Goal: Task Accomplishment & Management: Use online tool/utility

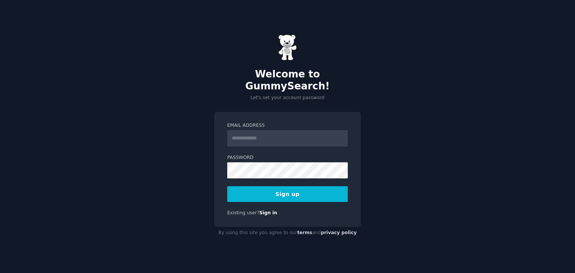
click at [276, 137] on input "Email Address" at bounding box center [287, 138] width 120 height 16
type input "**********"
click at [305, 190] on button "Sign up" at bounding box center [287, 194] width 120 height 16
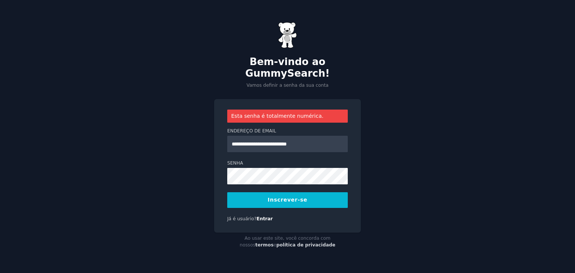
click at [279, 192] on button "Inscrever-se" at bounding box center [287, 200] width 120 height 16
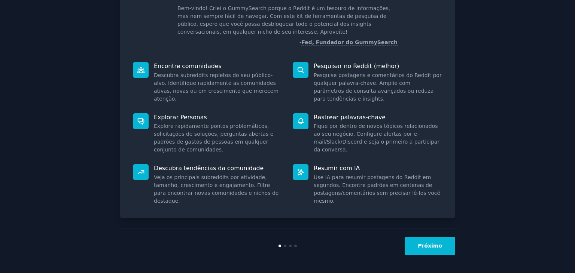
scroll to position [51, 0]
click at [436, 248] on font "Próximo" at bounding box center [430, 246] width 24 height 6
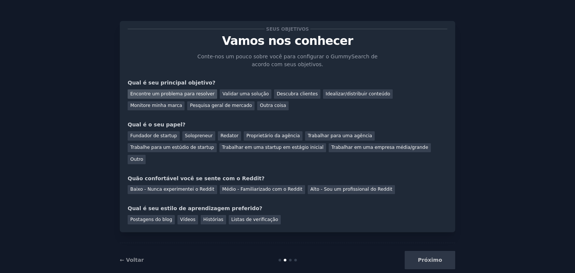
click at [157, 91] on font "Encontre um problema para resolver" at bounding box center [172, 93] width 84 height 5
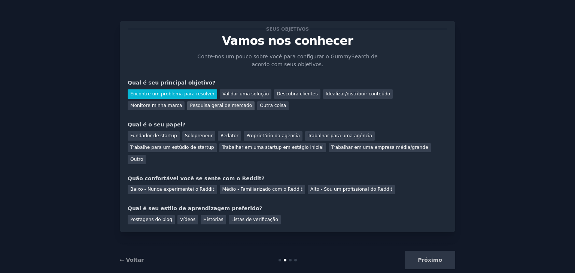
click at [190, 107] on font "Pesquisa geral de mercado" at bounding box center [221, 105] width 62 height 5
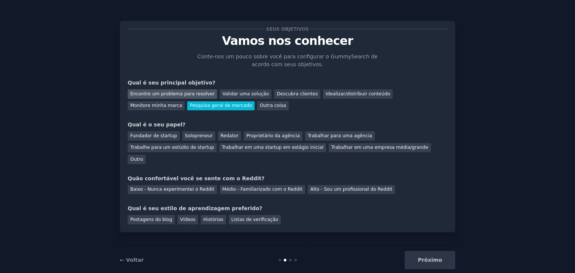
click at [169, 92] on font "Encontre um problema para resolver" at bounding box center [172, 93] width 84 height 5
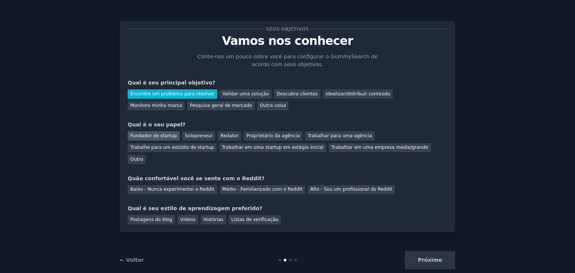
click at [130, 134] on font "Fundador de startup" at bounding box center [153, 135] width 47 height 5
click at [139, 187] on font "Baixo - Nunca experimentei o Reddit" at bounding box center [172, 189] width 84 height 5
click at [183, 217] on font "Vídeos" at bounding box center [187, 219] width 15 height 5
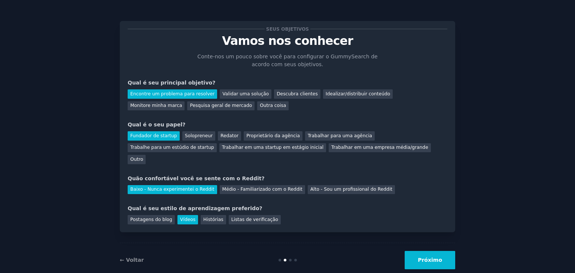
click at [426, 257] on font "Próximo" at bounding box center [430, 260] width 24 height 6
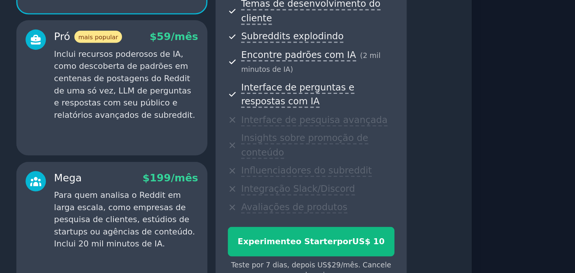
scroll to position [13, 0]
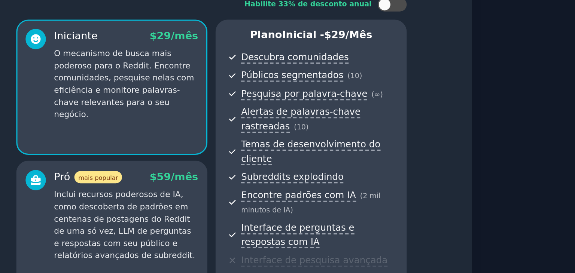
click at [241, 174] on font "Inclui recursos poderosos de IA, como descoberta de padrões em centenas de post…" at bounding box center [231, 186] width 91 height 45
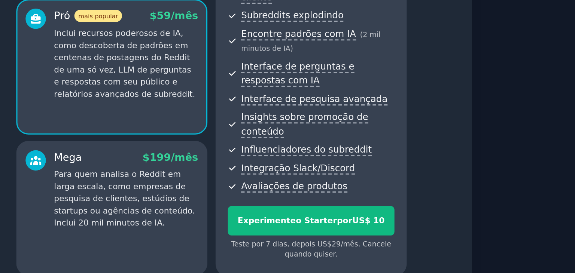
scroll to position [120, 0]
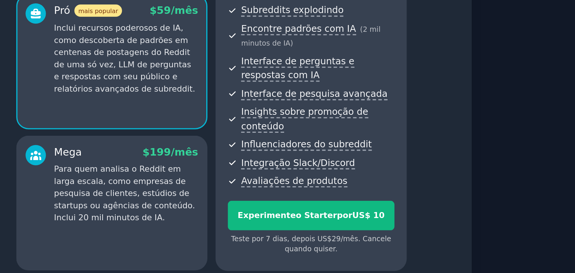
click at [235, 181] on div "Mega $ 199 /mês Para quem analisa o Reddit em larga escala, como empresas de pe…" at bounding box center [223, 172] width 123 height 87
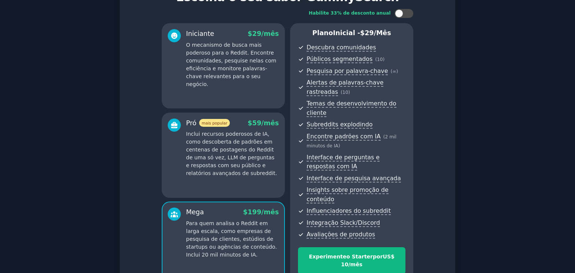
scroll to position [0, 0]
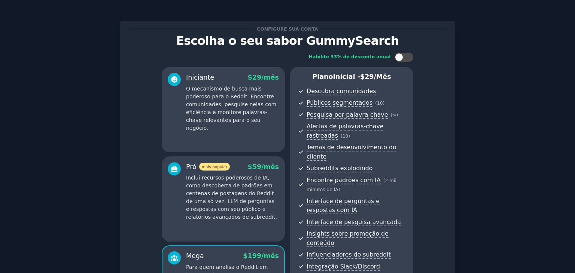
click at [256, 208] on p "Inclui recursos poderosos de IA, como descoberta de padrões em centenas de post…" at bounding box center [232, 197] width 93 height 47
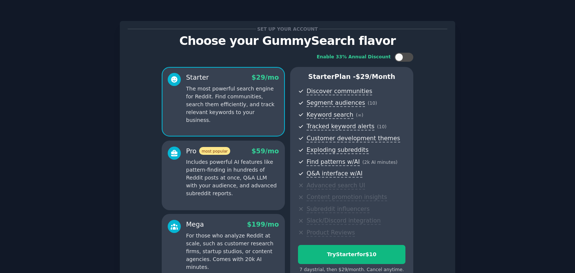
scroll to position [82, 0]
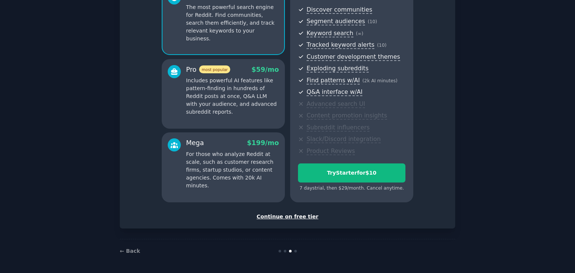
drag, startPoint x: 286, startPoint y: 215, endPoint x: 494, endPoint y: 238, distance: 209.3
click at [494, 238] on div "Set up your account Choose your GummySearch flavor Enable 33% Annual Discount S…" at bounding box center [287, 96] width 554 height 334
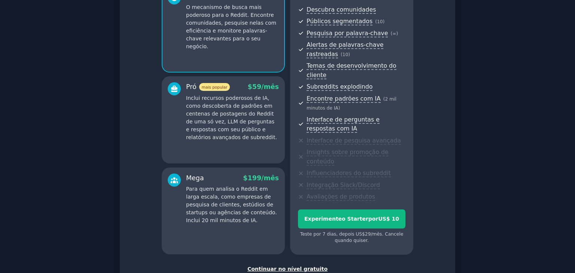
click at [472, 186] on div "Configure sua conta Escolha o seu sabor GummySearch Habilite 33% de desconto an…" at bounding box center [287, 122] width 554 height 387
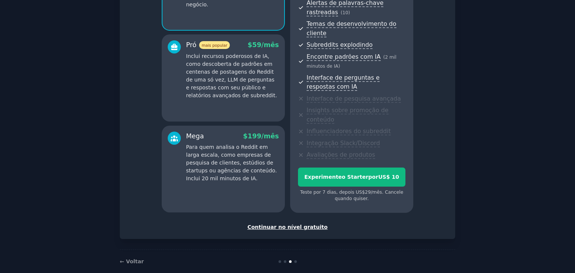
scroll to position [125, 0]
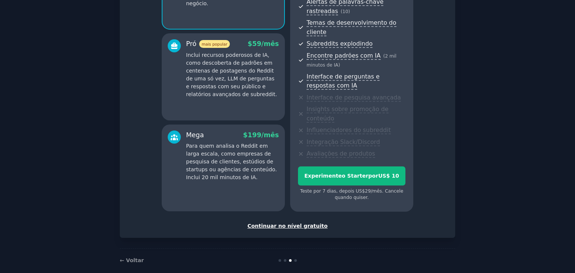
click at [303, 223] on font "Continuar no nível gratuito" at bounding box center [287, 226] width 80 height 6
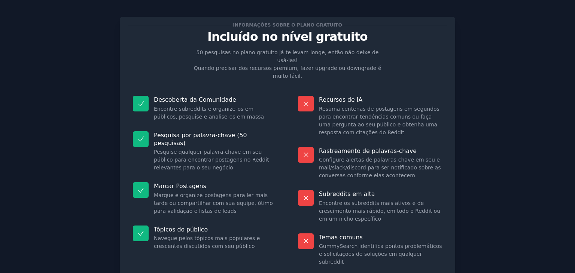
scroll to position [49, 0]
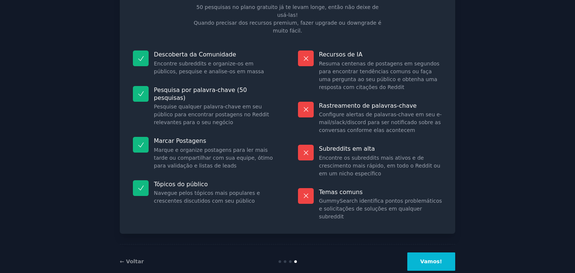
click at [428, 253] on button "Vamos!" at bounding box center [431, 262] width 48 height 18
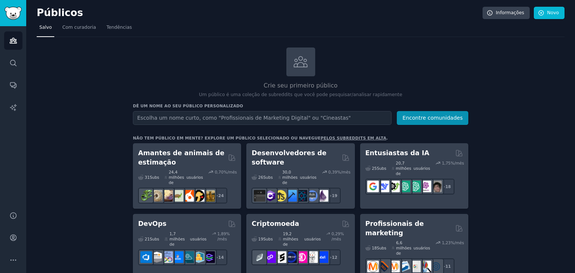
click at [138, 92] on p "Um público é uma coleção de subreddits que você pode pesquisar/analisar rapidam…" at bounding box center [300, 95] width 335 height 7
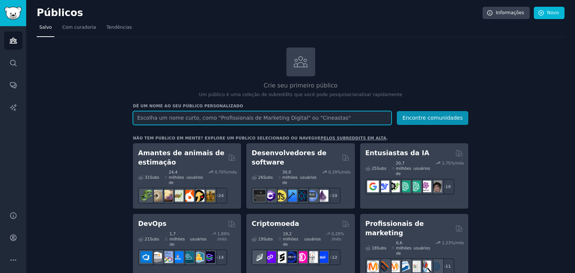
click at [214, 120] on input "text" at bounding box center [262, 118] width 259 height 14
paste input "independent nutritionist"
type input "independent nutritionist"
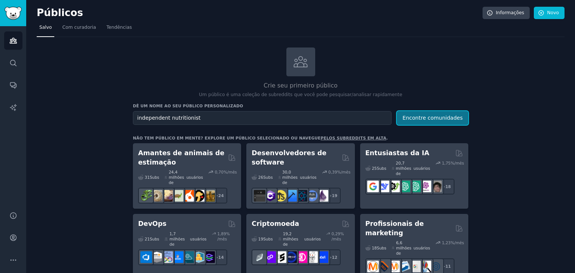
click at [436, 120] on font "Encontre comunidades" at bounding box center [432, 118] width 60 height 6
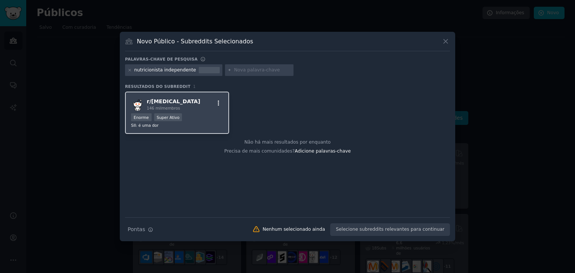
click at [222, 103] on button "button" at bounding box center [218, 103] width 9 height 7
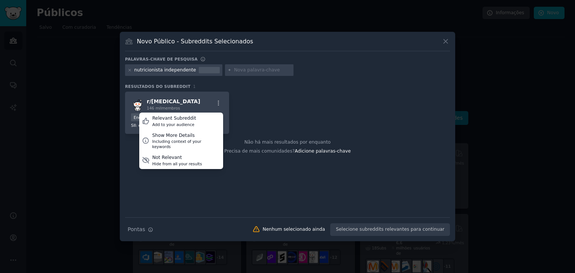
click at [153, 187] on div "r/ [MEDICAL_DATA] 146 mil membros Relevant Subreddit Add to your audience Show …" at bounding box center [287, 155] width 325 height 126
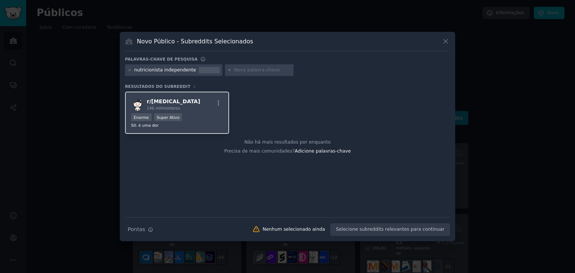
click at [189, 106] on div "r/ [MEDICAL_DATA] 146 mil membros" at bounding box center [177, 104] width 92 height 13
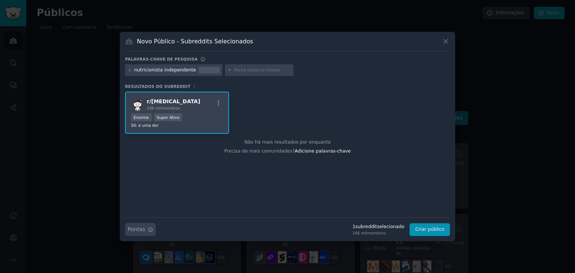
click at [149, 230] on icon "button" at bounding box center [150, 229] width 5 height 5
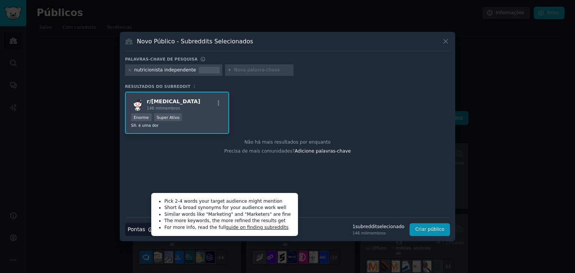
click at [324, 199] on div "r/ [MEDICAL_DATA] 146 mil membros >= 95º percentil para envios / dia Enorme Sup…" at bounding box center [287, 155] width 325 height 126
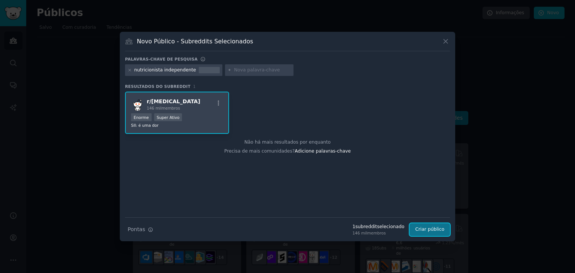
click at [436, 231] on font "Criar público" at bounding box center [429, 229] width 29 height 5
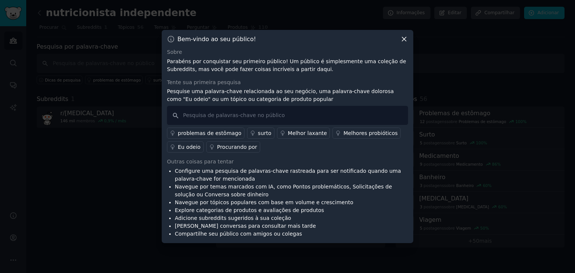
click at [402, 39] on icon at bounding box center [404, 39] width 8 height 8
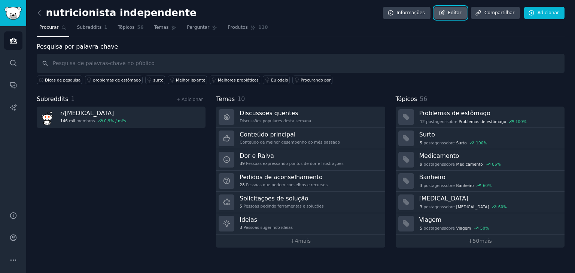
click at [461, 11] on font "Editar" at bounding box center [453, 12] width 13 height 5
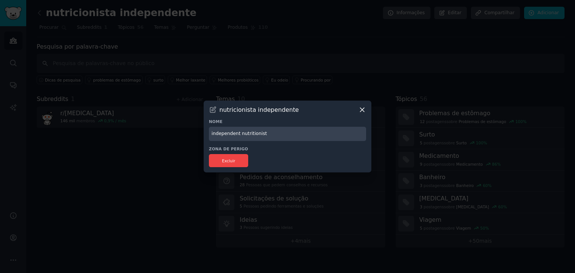
click at [360, 107] on icon at bounding box center [362, 110] width 8 height 8
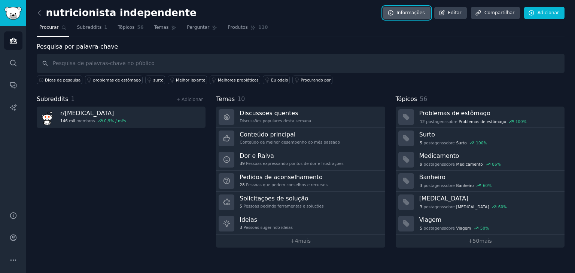
click at [425, 18] on link "Informações" at bounding box center [407, 13] width 48 height 13
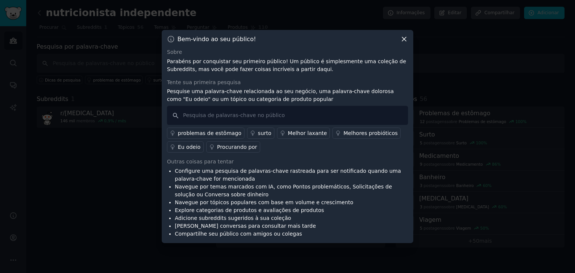
click at [399, 41] on div "Bem-vindo ao seu público!" at bounding box center [287, 39] width 241 height 8
click at [403, 40] on icon at bounding box center [404, 39] width 4 height 4
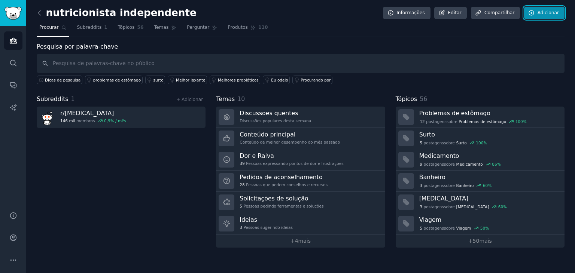
click at [551, 17] on link "Adicionar" at bounding box center [544, 13] width 40 height 13
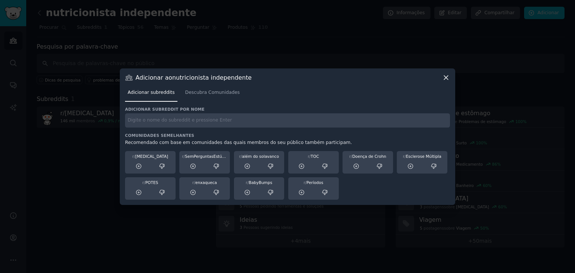
click at [167, 119] on input "text" at bounding box center [287, 120] width 325 height 15
paste input "nutritionist"
type input "nutritionist"
click at [216, 95] on font "Descubra Comunidades" at bounding box center [212, 92] width 55 height 5
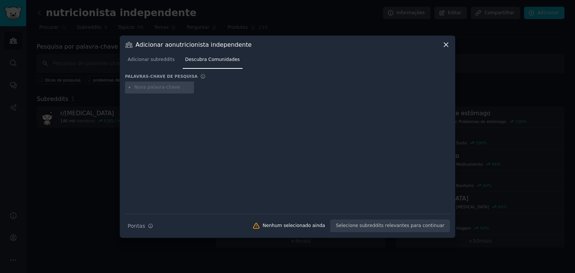
click at [162, 91] on div at bounding box center [159, 88] width 69 height 12
click at [156, 89] on input "text" at bounding box center [162, 87] width 57 height 7
paste input "nutritionist"
type input "nutritionist"
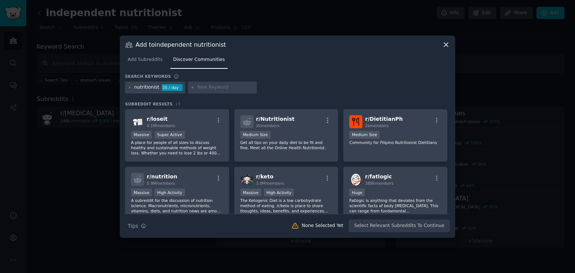
click at [284, 88] on div "nutritionist 35 / day" at bounding box center [287, 89] width 325 height 15
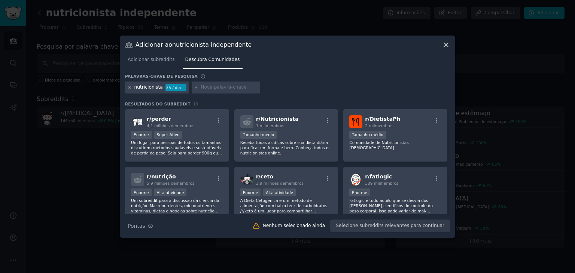
drag, startPoint x: 333, startPoint y: 80, endPoint x: 332, endPoint y: 132, distance: 52.0
click at [333, 80] on div "Palavras-chave de pesquisa" at bounding box center [287, 78] width 325 height 8
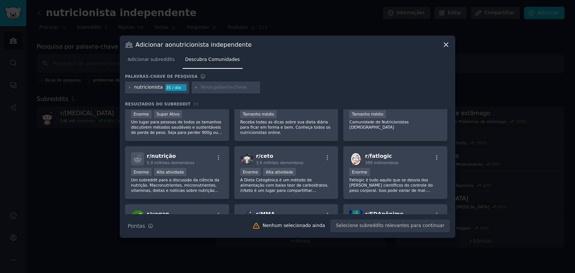
scroll to position [21, 0]
click at [216, 167] on div "r/ nutrição 5,9 milhões de membros Enorme Alta atividade Um subreddit para a di…" at bounding box center [177, 172] width 104 height 53
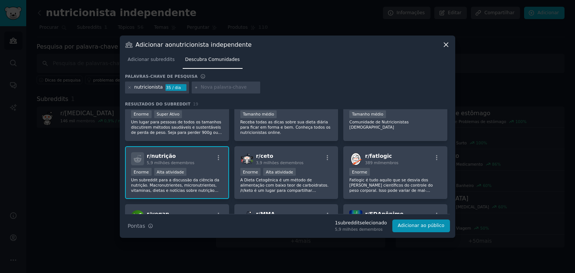
click at [211, 84] on input "text" at bounding box center [229, 87] width 57 height 7
paste input "independent nutritionist"
type input "independent nutritionist"
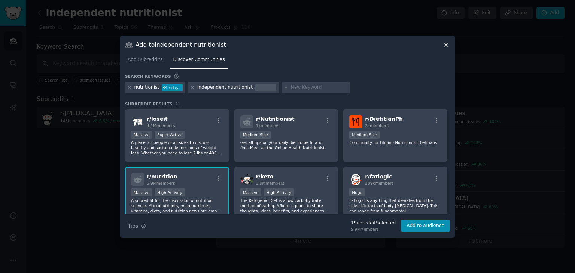
click at [356, 83] on div "nutritionist 34 / day independent nutritionist" at bounding box center [287, 89] width 325 height 15
click at [435, 226] on button "Add to Audience" at bounding box center [425, 226] width 49 height 13
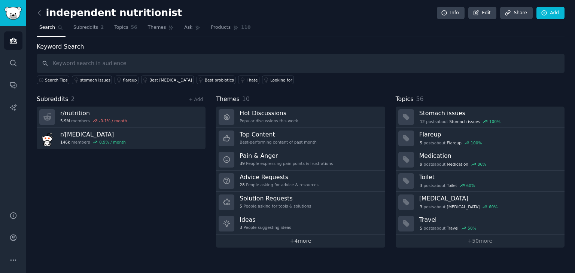
click at [272, 243] on link "+ 4 more" at bounding box center [300, 241] width 169 height 13
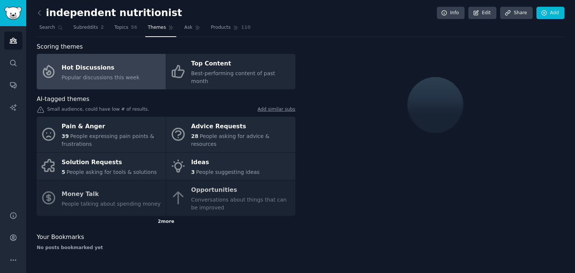
click at [170, 216] on div "2 more" at bounding box center [166, 222] width 259 height 12
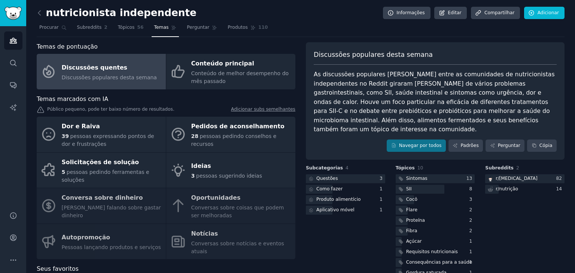
click at [358, 223] on div "Subcategorias 4 Questões 3 Como fazer 1 Produto alimentício 1 Aplicativo móvel 1" at bounding box center [345, 222] width 79 height 114
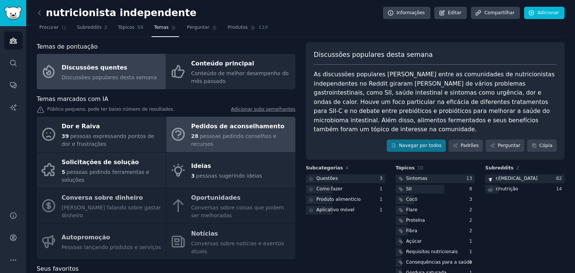
click at [240, 138] on font "pessoas pedindo conselhos e recursos" at bounding box center [233, 140] width 85 height 14
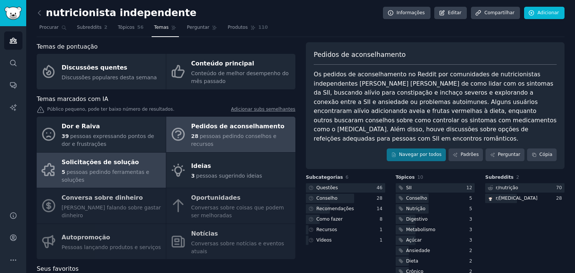
click at [126, 169] on font "pessoas pedindo ferramentas e soluções" at bounding box center [106, 176] width 88 height 14
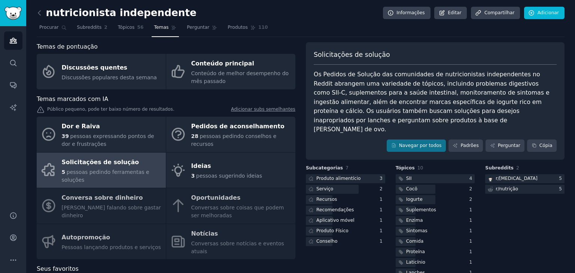
scroll to position [9, 0]
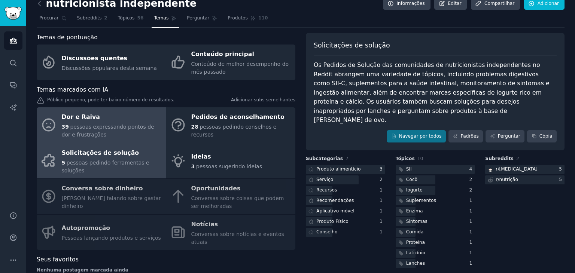
click at [98, 131] on div "39 pessoas expressando pontos de dor e frustrações" at bounding box center [112, 131] width 100 height 16
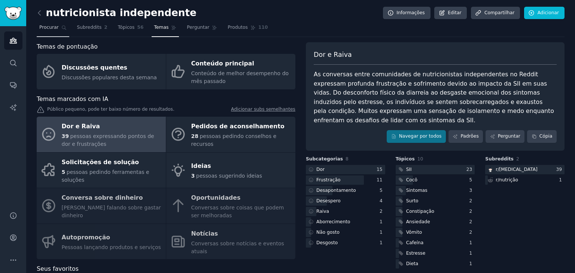
click at [48, 33] on link "Procurar" at bounding box center [53, 29] width 33 height 15
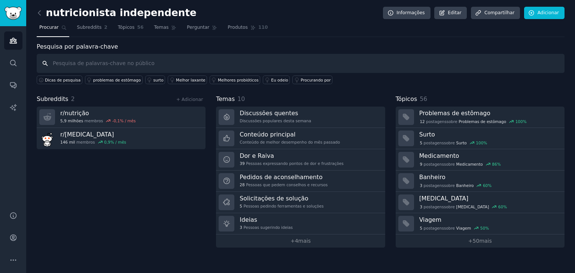
paste input "management"
type input "management"
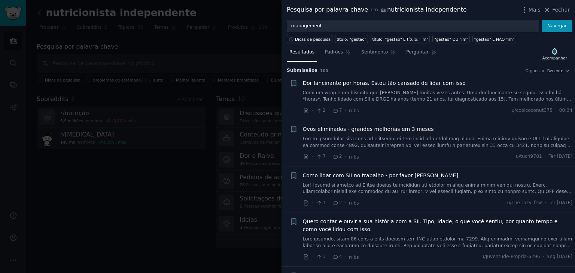
click at [210, 42] on div at bounding box center [287, 136] width 575 height 273
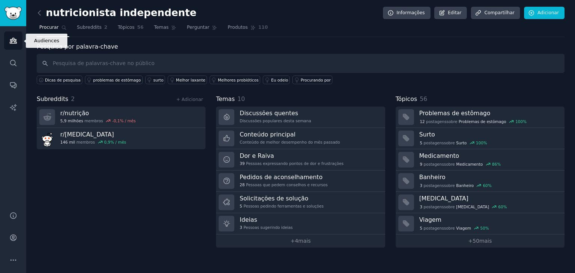
click at [12, 43] on icon "Barra lateral" at bounding box center [13, 40] width 7 height 5
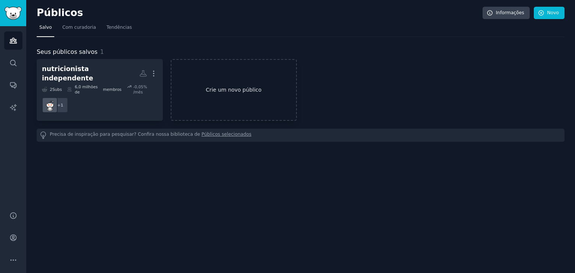
click at [214, 93] on link "Crie um novo público" at bounding box center [234, 90] width 126 height 62
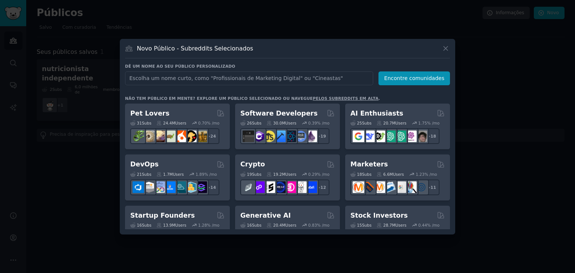
click at [198, 79] on input "text" at bounding box center [249, 78] width 248 height 14
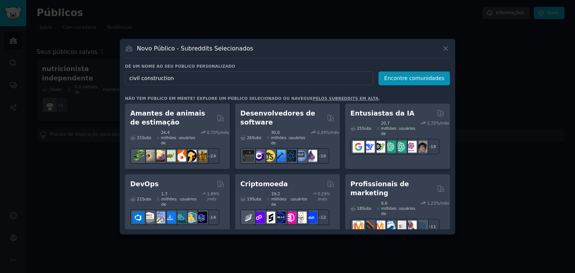
type input "civil construction"
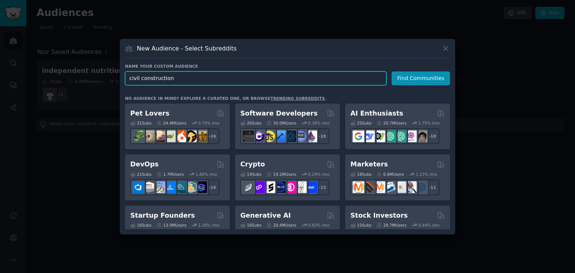
click at [317, 80] on input "civil construction" at bounding box center [255, 78] width 261 height 14
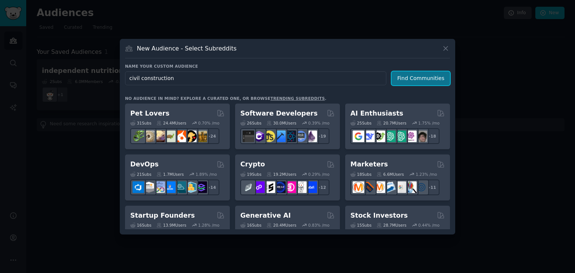
click at [420, 78] on button "Find Communities" at bounding box center [420, 78] width 58 height 14
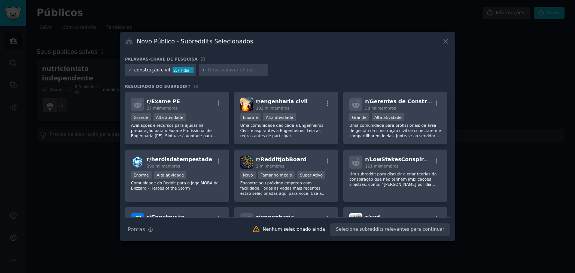
click at [326, 65] on div "construção civil 2,7 / dia" at bounding box center [287, 71] width 325 height 15
click at [305, 111] on div "r/ engenharia civil 192 mil membros Enorme Alta atividade Uma comunidade dedica…" at bounding box center [286, 118] width 104 height 53
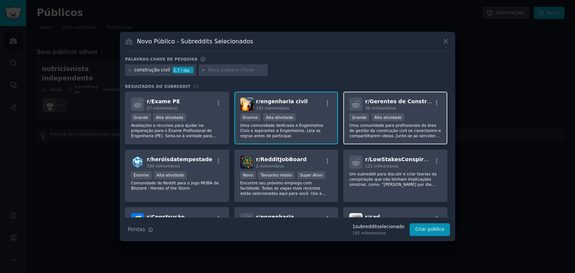
click at [418, 115] on div "Grande Alta atividade" at bounding box center [395, 117] width 92 height 9
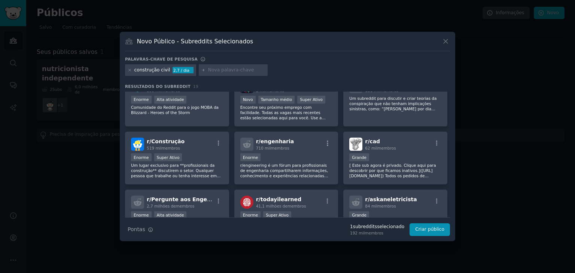
scroll to position [75, 0]
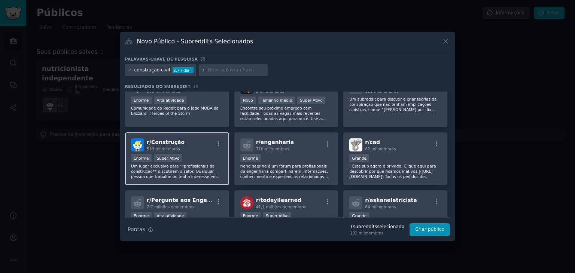
click at [203, 151] on div "r/ Construção 519 mil membros Enorme Super Ativo Um lugar exclusivo para **prof…" at bounding box center [177, 158] width 104 height 53
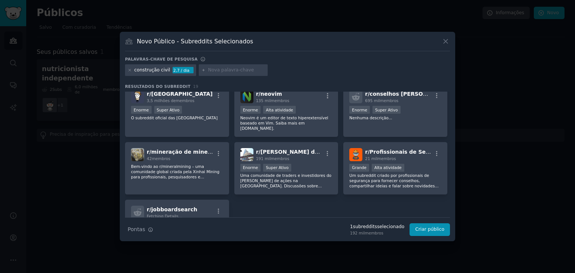
scroll to position [251, 0]
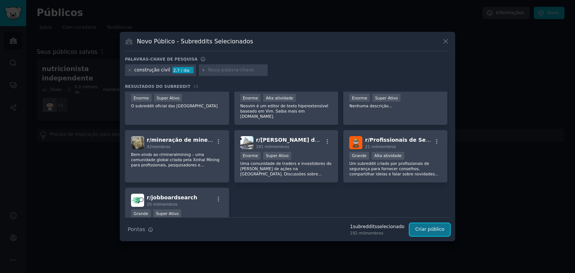
click at [434, 231] on font "Criar público" at bounding box center [429, 229] width 29 height 5
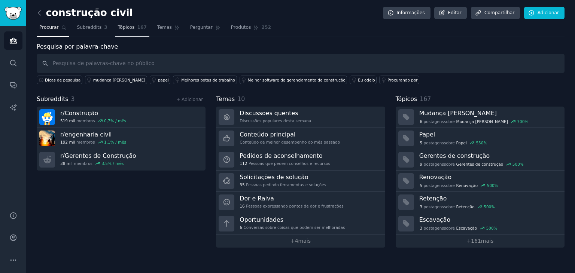
click at [122, 33] on link "Tópicos 167" at bounding box center [132, 29] width 34 height 15
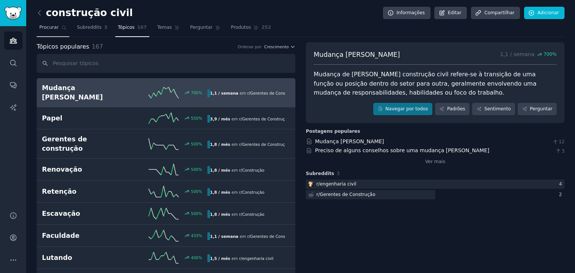
click at [51, 26] on font "Procurar" at bounding box center [48, 27] width 19 height 5
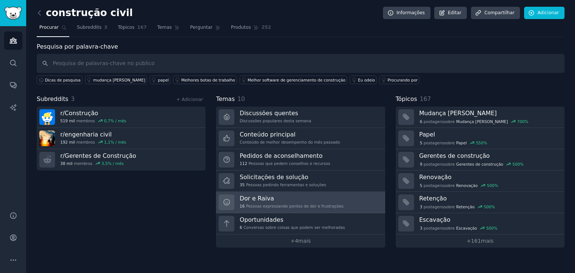
click at [279, 200] on h3 "Dor e Raiva" at bounding box center [291, 199] width 104 height 8
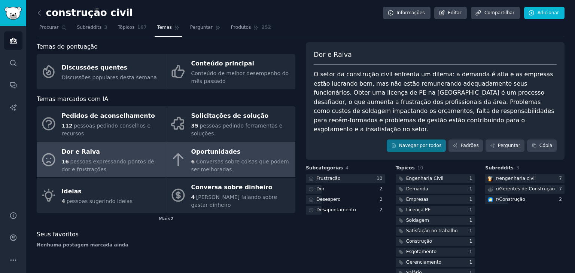
click at [235, 162] on font "Conversas sobre coisas que podem ser melhoradas" at bounding box center [240, 166] width 98 height 14
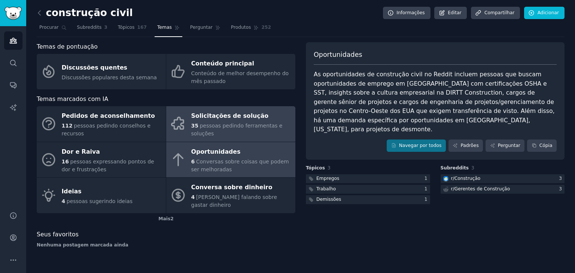
click at [221, 119] on font "Solicitações de solução" at bounding box center [229, 115] width 77 height 7
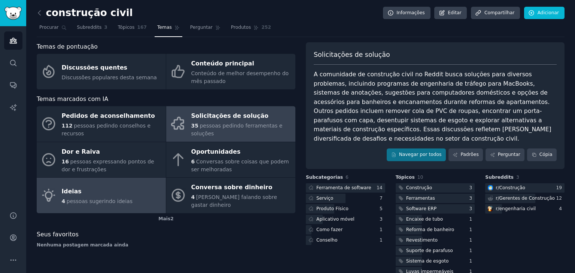
click at [111, 189] on div "Ideias" at bounding box center [97, 192] width 71 height 12
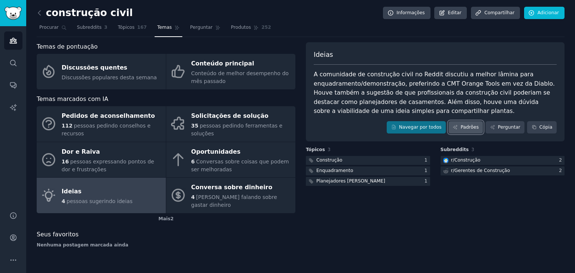
click at [457, 128] on icon at bounding box center [455, 127] width 4 height 4
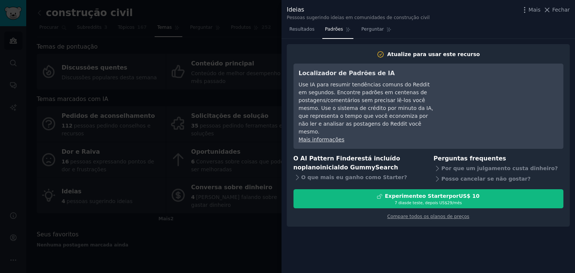
click at [239, 232] on div at bounding box center [287, 136] width 575 height 273
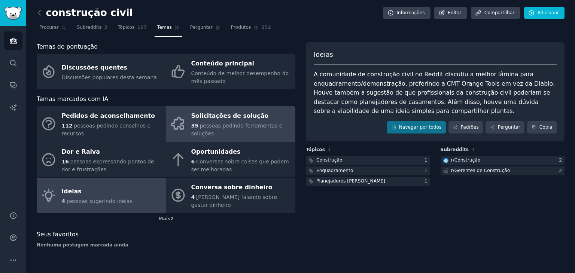
click at [229, 130] on div "35 pessoas pedindo ferramentas e soluções" at bounding box center [241, 130] width 100 height 16
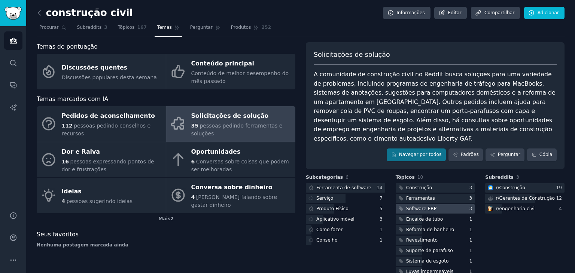
click at [442, 204] on div at bounding box center [434, 208] width 79 height 9
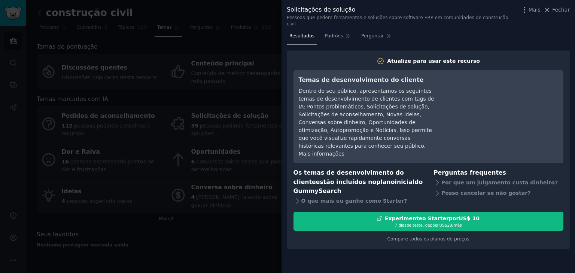
click at [202, 238] on div at bounding box center [287, 136] width 575 height 273
